Goal: Task Accomplishment & Management: Manage account settings

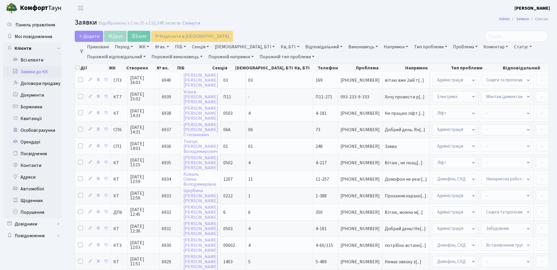
select select "25"
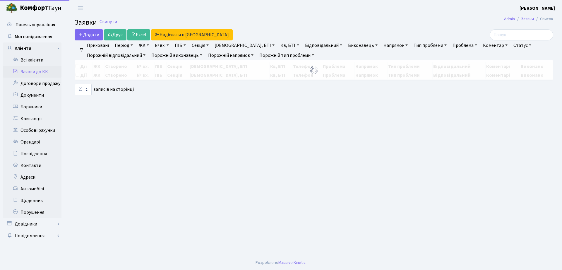
select select "25"
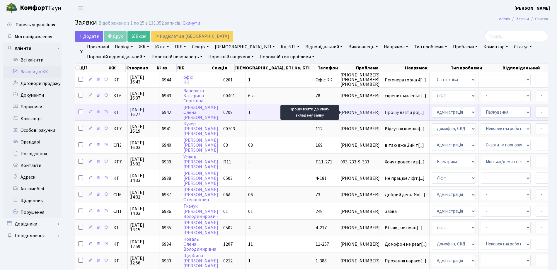
click at [384, 114] on span "Прошу взяти до[...]" at bounding box center [403, 112] width 39 height 6
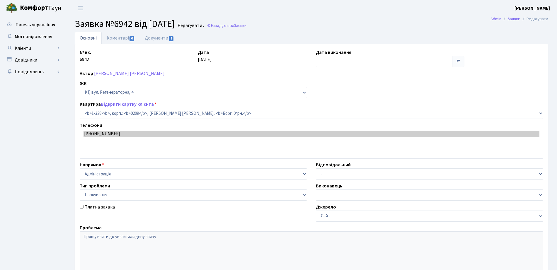
select select "328"
select select "66"
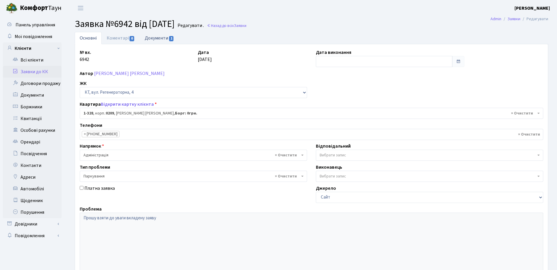
click at [157, 36] on link "Документи 1" at bounding box center [159, 38] width 39 height 12
select select "25"
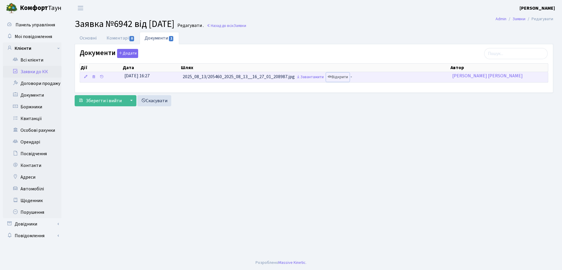
click at [347, 79] on link "Відкрити" at bounding box center [337, 77] width 23 height 9
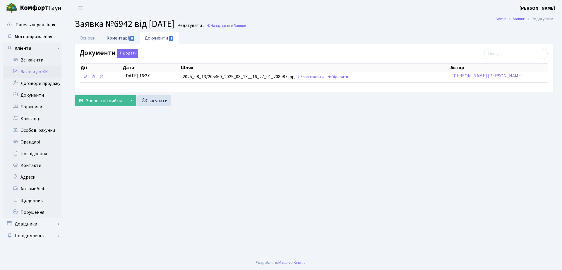
click at [124, 33] on link "Коментарі 0" at bounding box center [121, 38] width 38 height 12
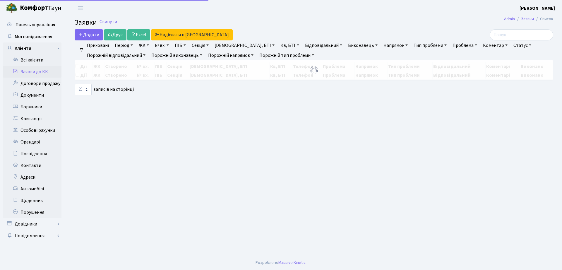
select select "25"
